Goal: Task Accomplishment & Management: Manage account settings

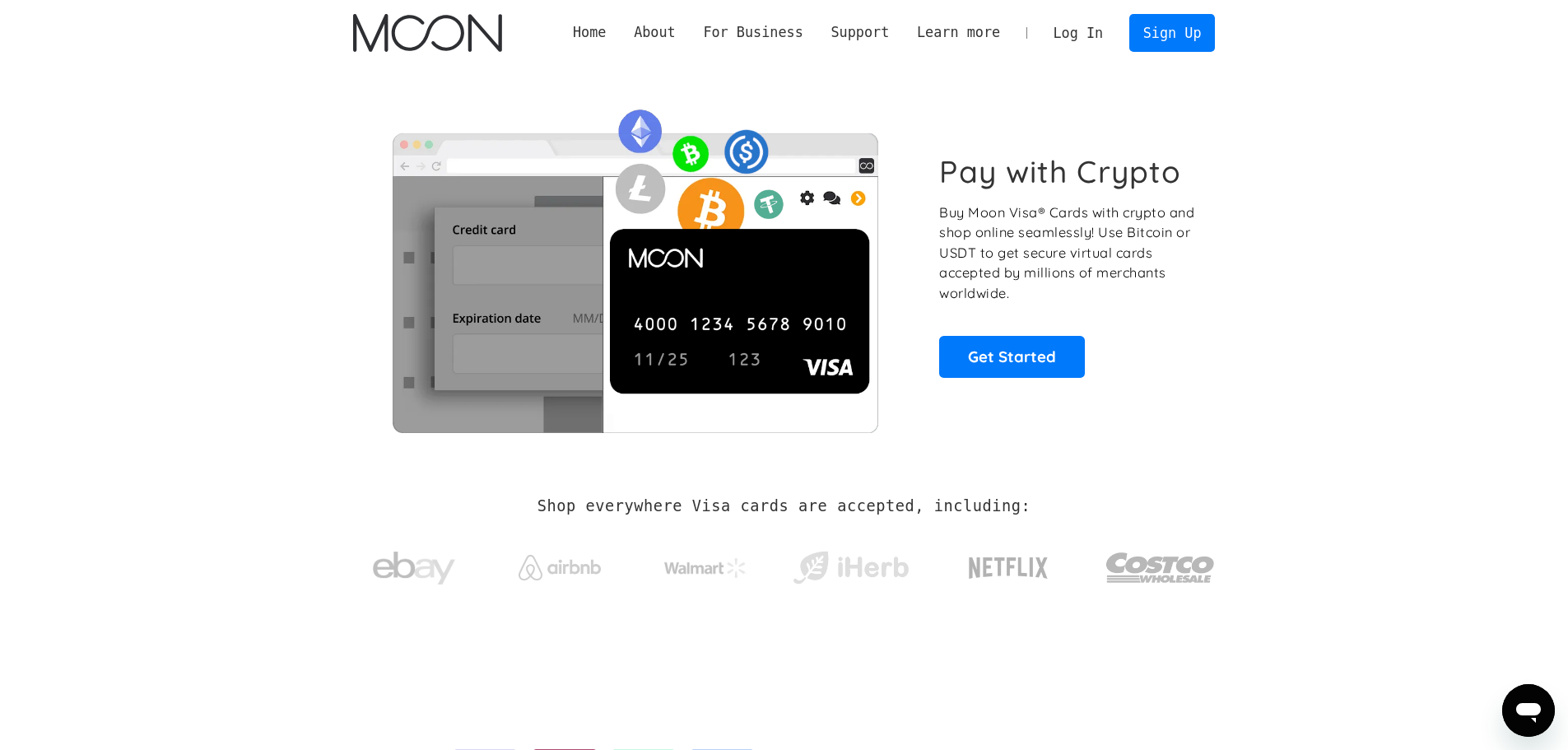
click at [1403, 333] on section "Pay with Crypto Buy Moon Visa® Cards with crypto and shop online seamlessly! Us…" at bounding box center [784, 266] width 1568 height 400
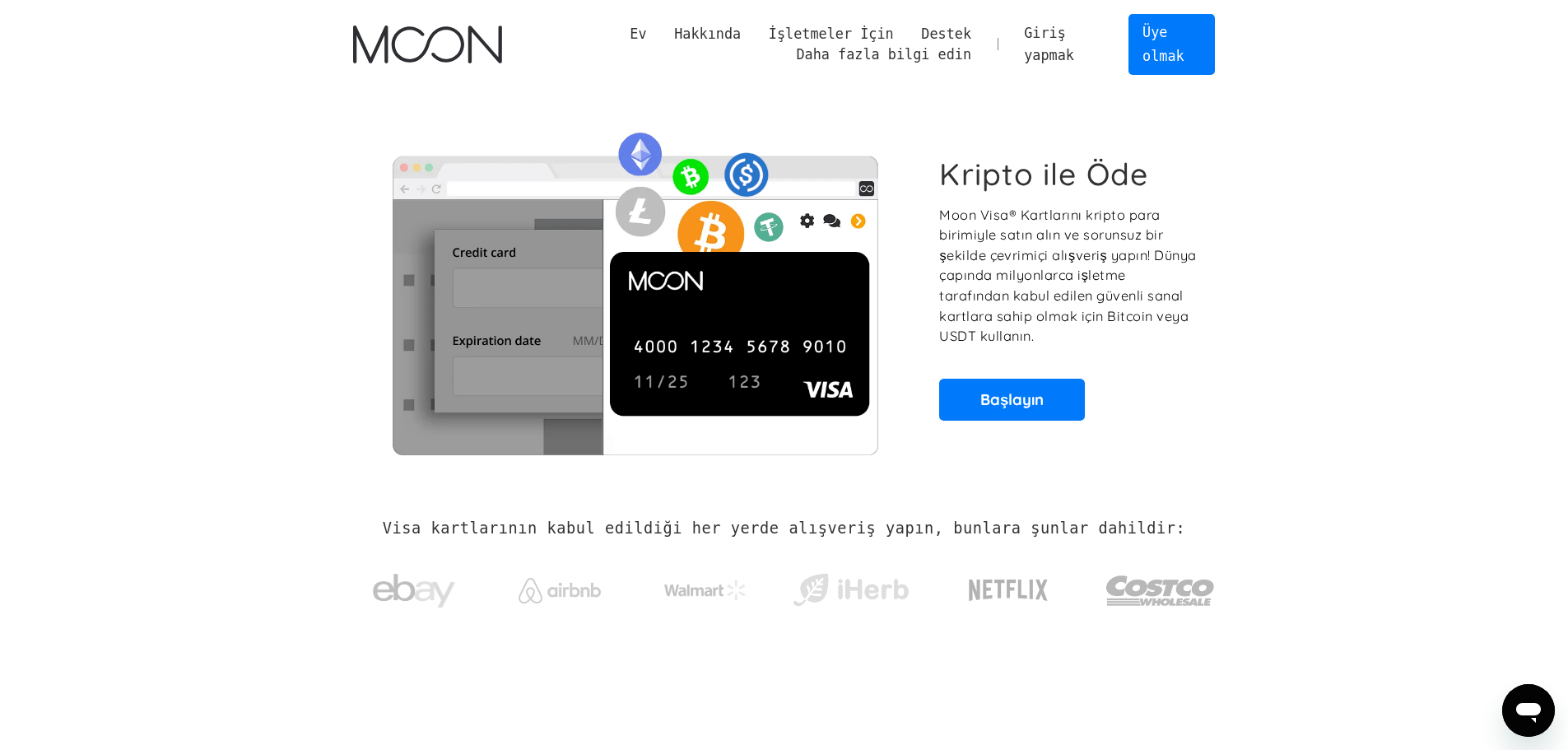
drag, startPoint x: 1342, startPoint y: 423, endPoint x: 1379, endPoint y: 227, distance: 199.5
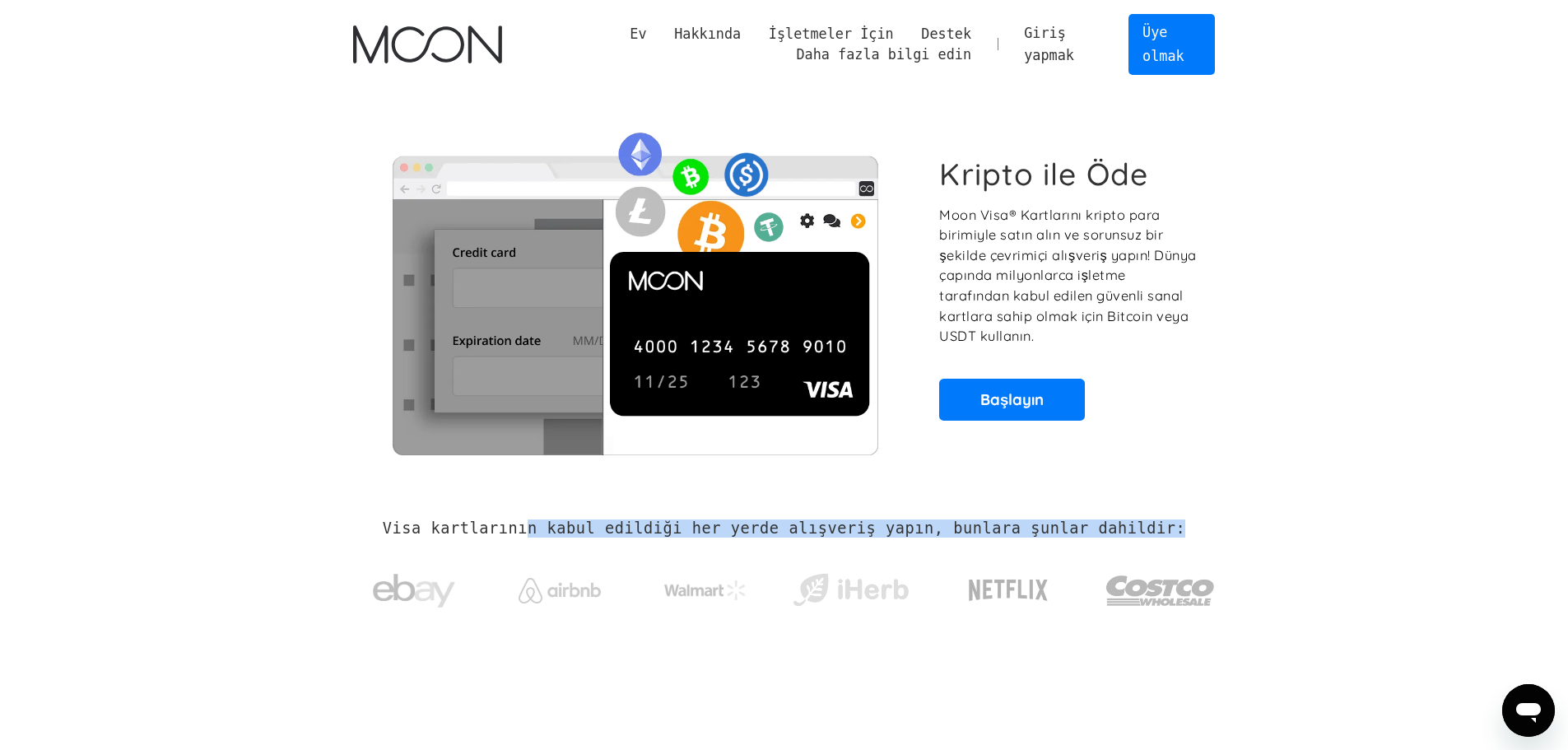
drag, startPoint x: 569, startPoint y: 525, endPoint x: 1166, endPoint y: 520, distance: 597.0
click at [1166, 520] on div "Visa kartlarının kabul edildiği her yerde alışveriş yapın, bunlara şunlar dahil…" at bounding box center [784, 574] width 862 height 110
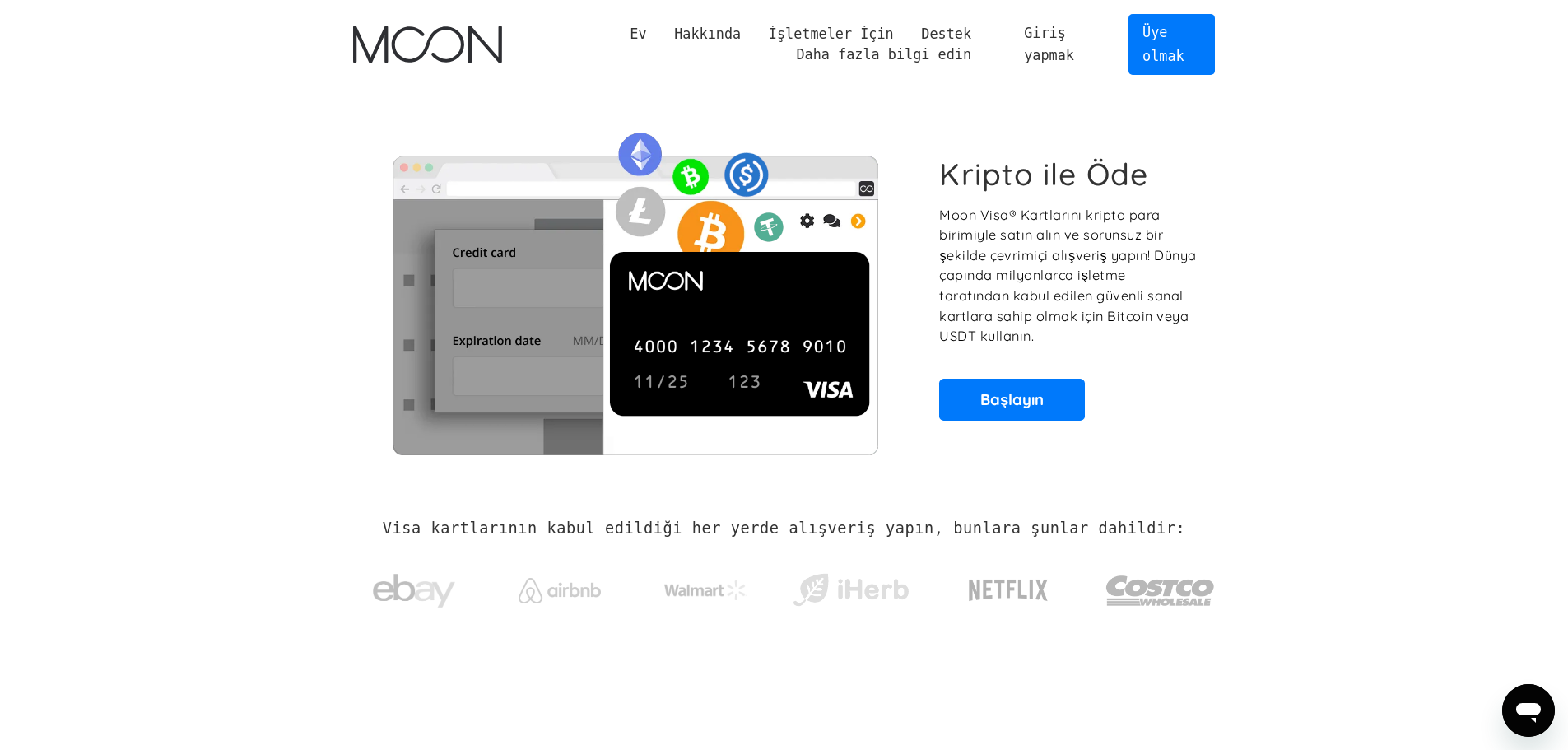
drag, startPoint x: 1273, startPoint y: 455, endPoint x: 1274, endPoint y: 323, distance: 132.0
click at [1032, 20] on link "Giriş yapmak" at bounding box center [1063, 43] width 106 height 59
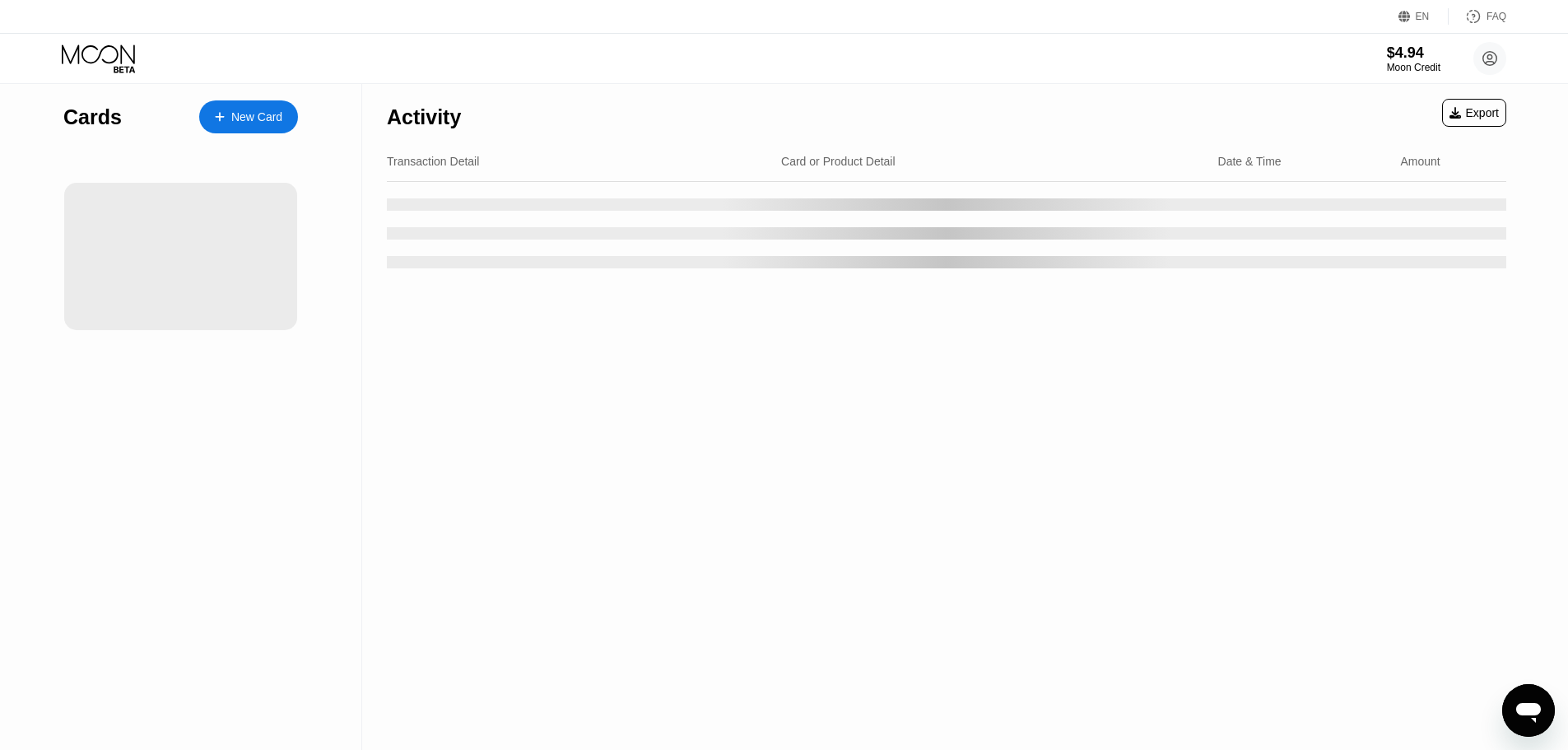
click at [739, 210] on div at bounding box center [946, 204] width 1119 height 13
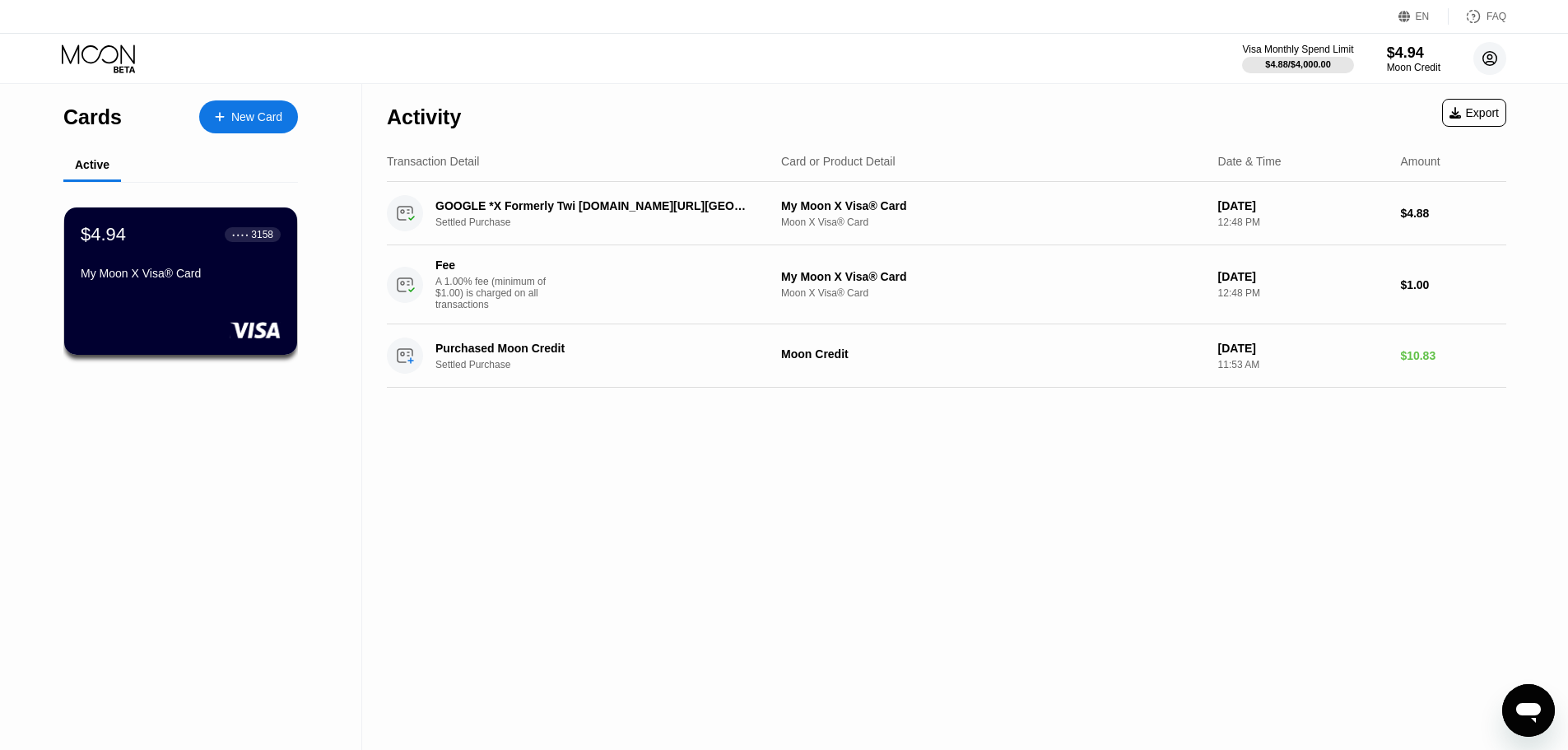
click at [1502, 59] on circle at bounding box center [1489, 58] width 33 height 33
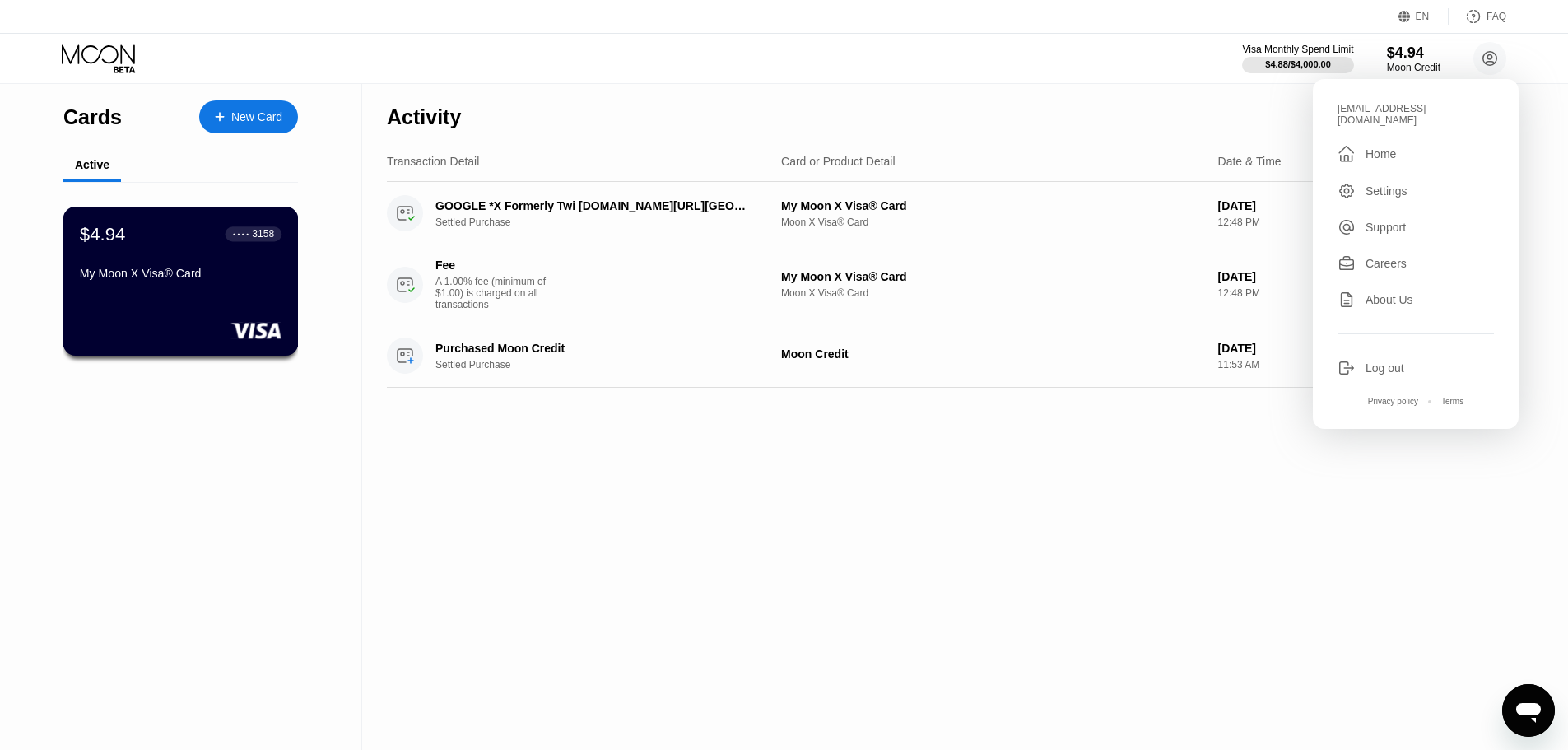
click at [109, 287] on div "My Moon X Visa® Card" at bounding box center [181, 276] width 202 height 20
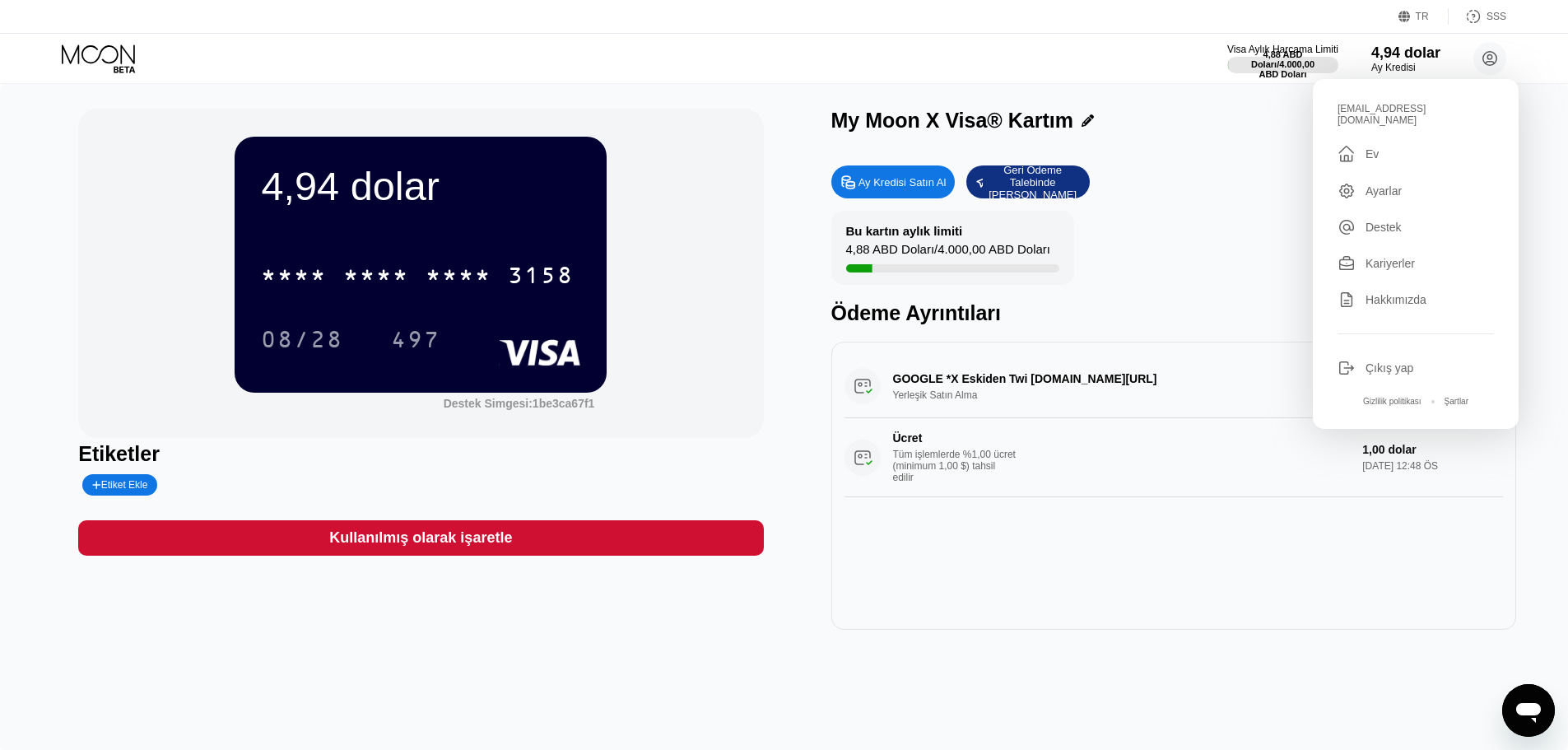
click at [1092, 607] on div "GOOGLE *X Eskiden Twi [DOMAIN_NAME][URL] Yerleşik Satın Alma 4,88 dolar [DATE] …" at bounding box center [1174, 486] width 685 height 288
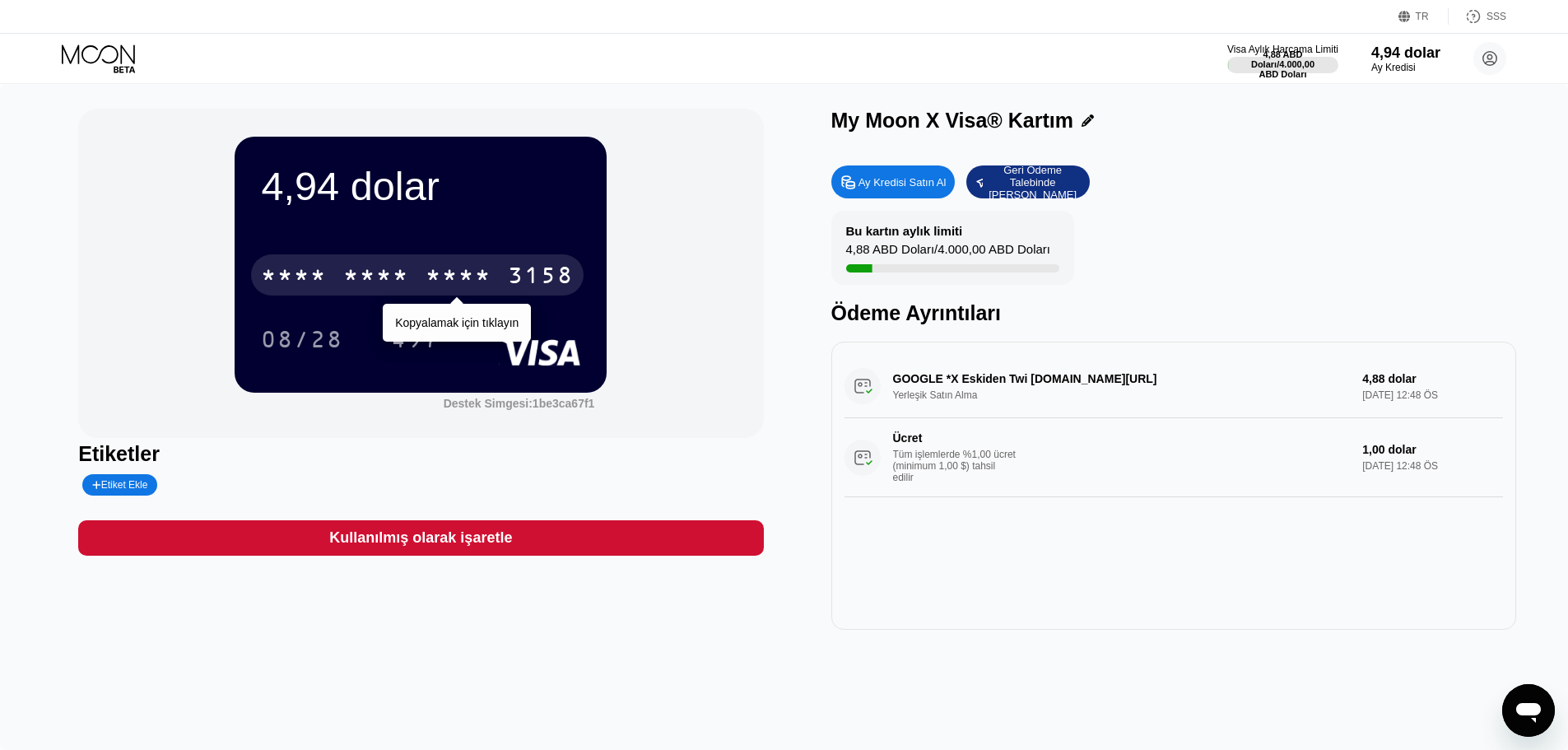
click at [439, 271] on font "*" at bounding box center [433, 277] width 16 height 26
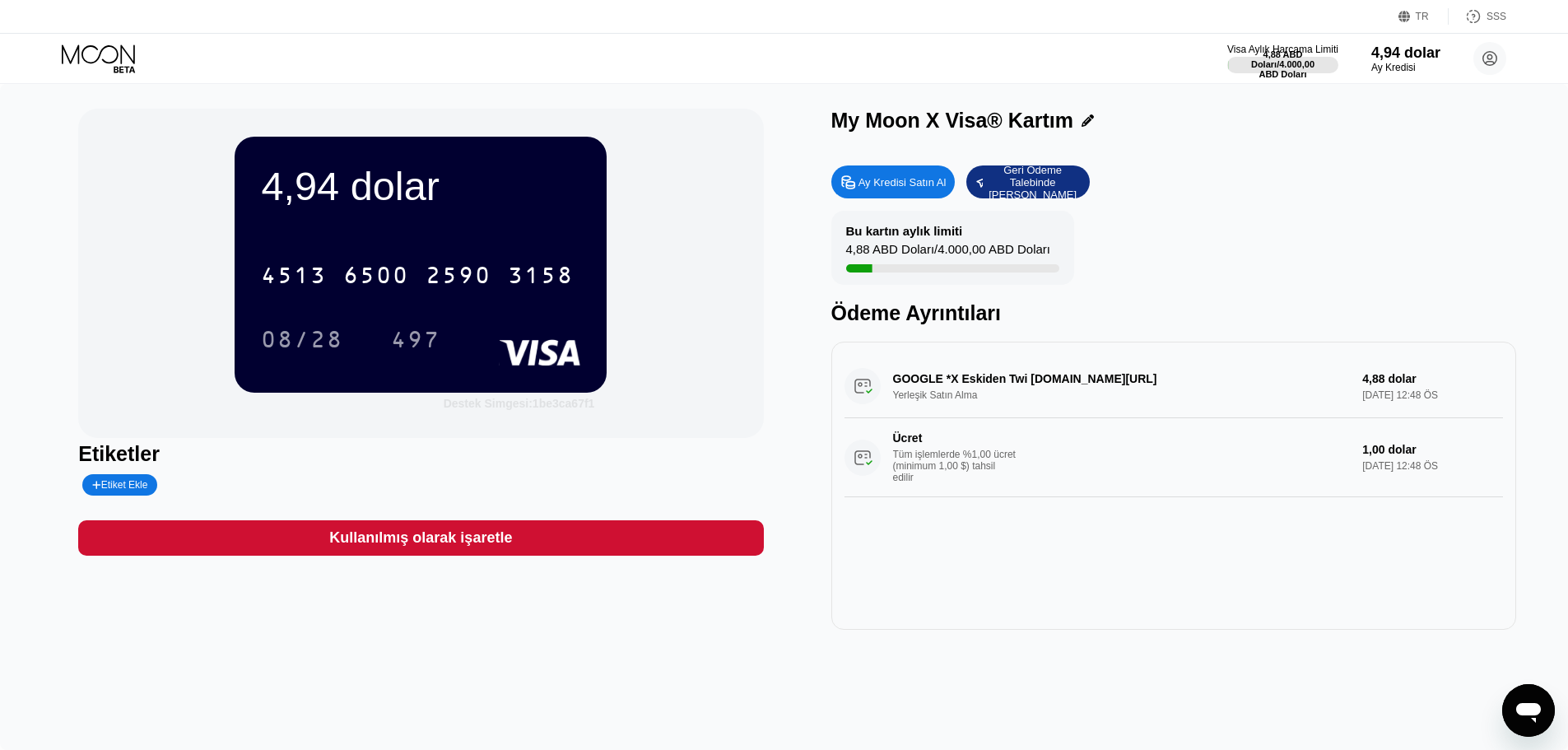
drag, startPoint x: 538, startPoint y: 411, endPoint x: 785, endPoint y: 427, distance: 247.5
click at [785, 427] on div "4,94 dolar [CREDIT_CARD_NUMBER] 08/28 497 Destek Simgesi: 1be3ca67f1 Etiketler …" at bounding box center [784, 369] width 1412 height 521
click at [1491, 59] on icon at bounding box center [1490, 59] width 9 height 9
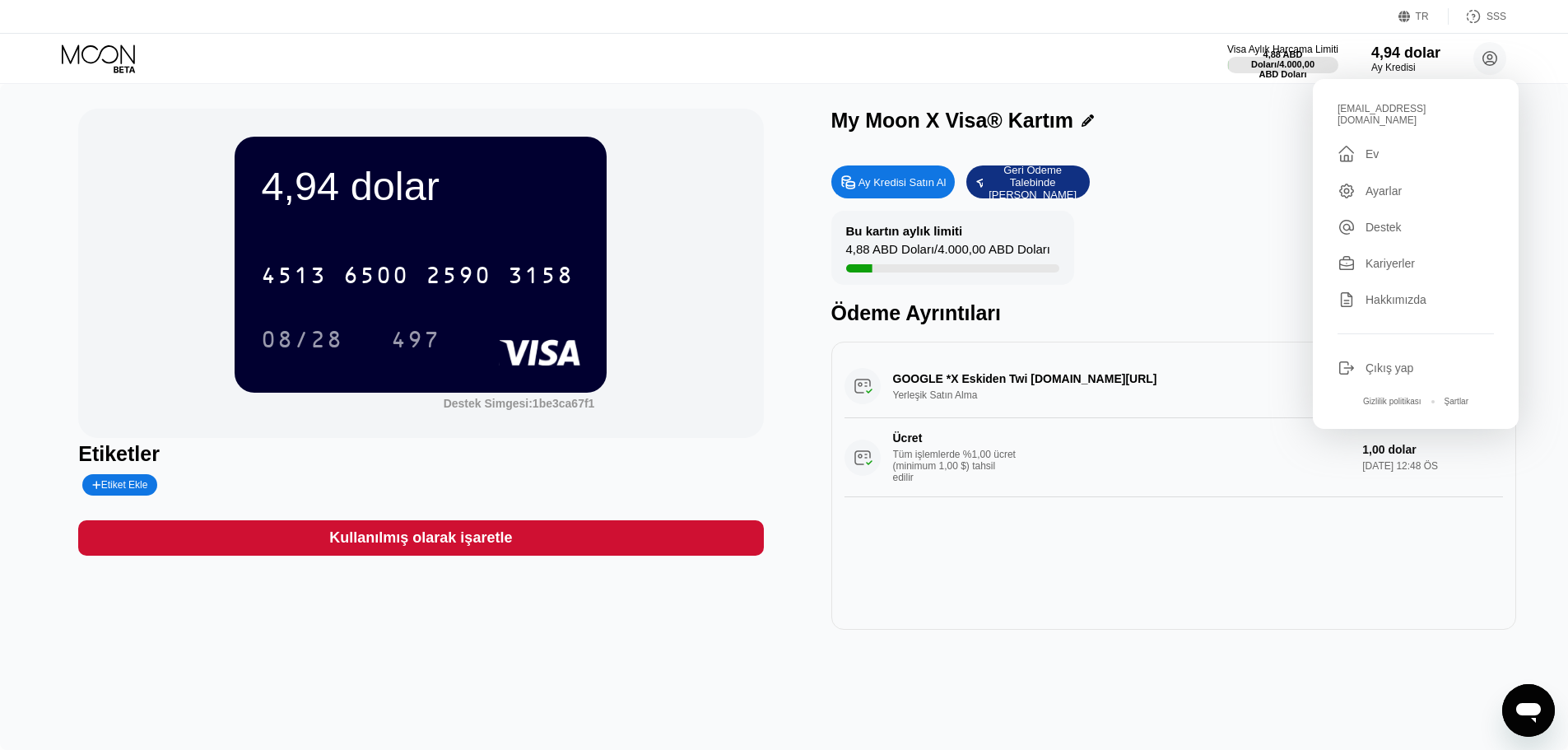
click at [1426, 182] on div "Ayarlar" at bounding box center [1415, 190] width 156 height 18
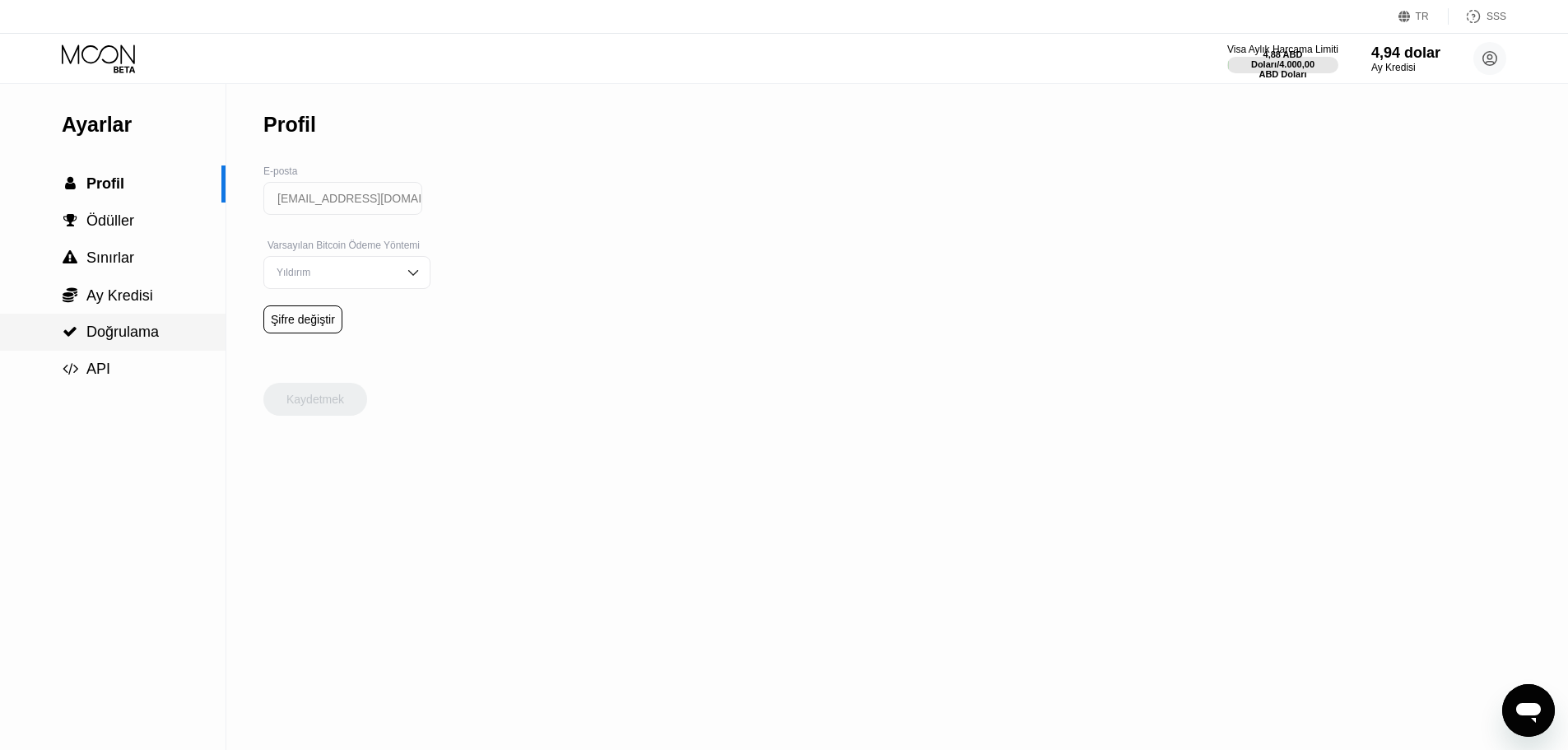
click at [131, 333] on font "Doğrulama" at bounding box center [122, 331] width 72 height 16
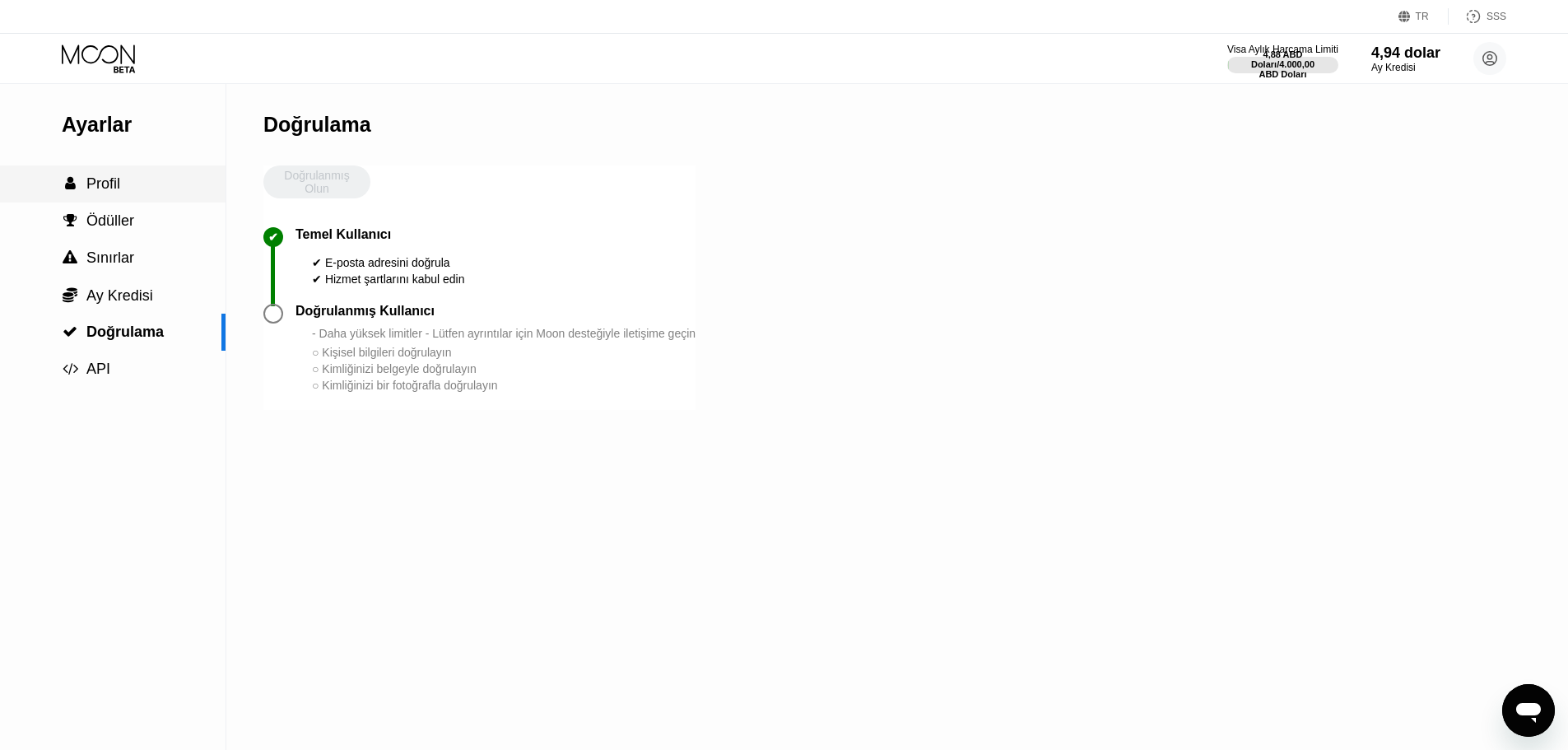
click at [131, 193] on div " Profil" at bounding box center [113, 184] width 226 height 17
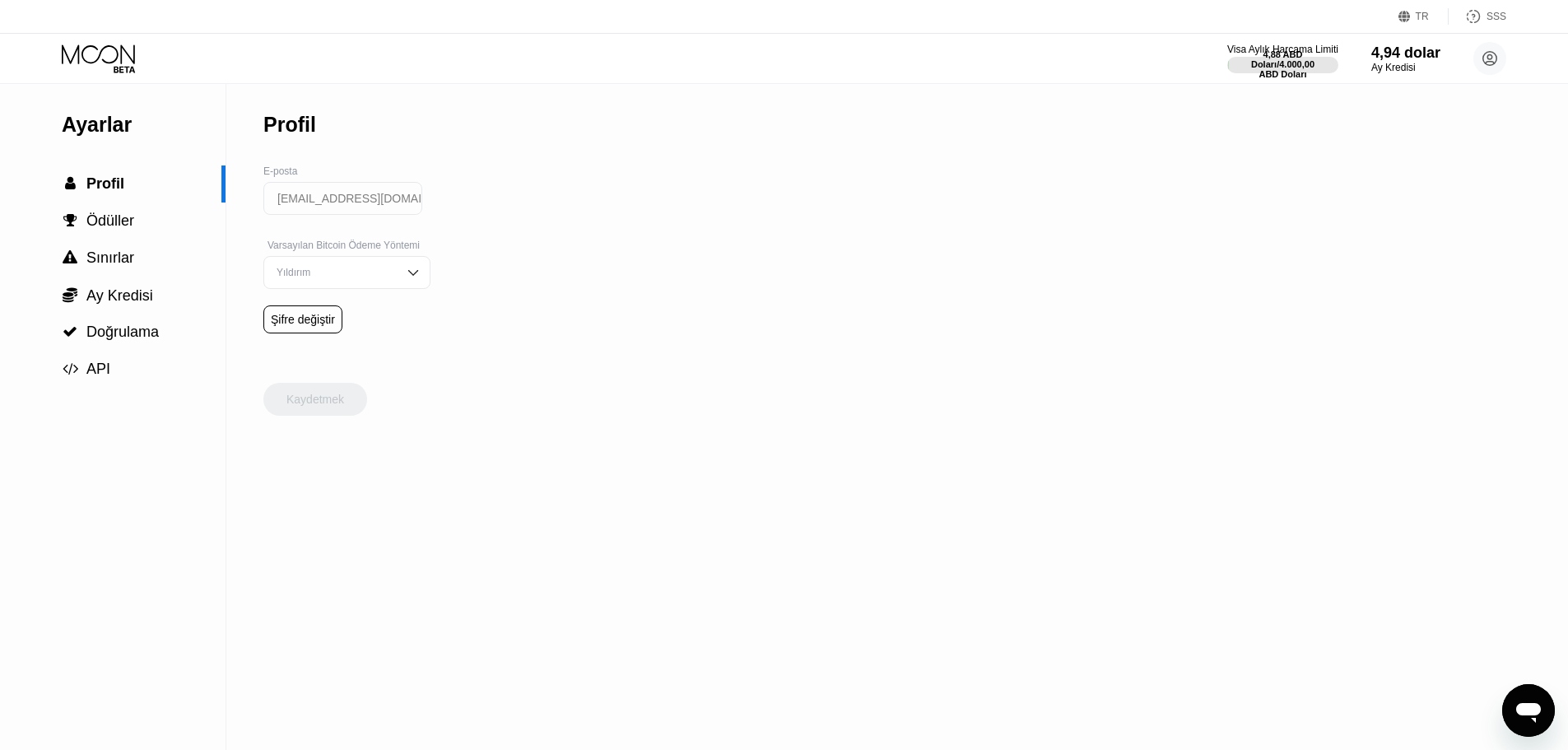
drag, startPoint x: 1297, startPoint y: 74, endPoint x: 1062, endPoint y: 84, distance: 235.2
click at [1063, 84] on div "TR Dil Bir öğe seçin Kaydetmek SSS Visa Aylık Harcama Limiti 4,88 ABD Doları / …" at bounding box center [784, 375] width 1568 height 750
